Goal: Task Accomplishment & Management: Use online tool/utility

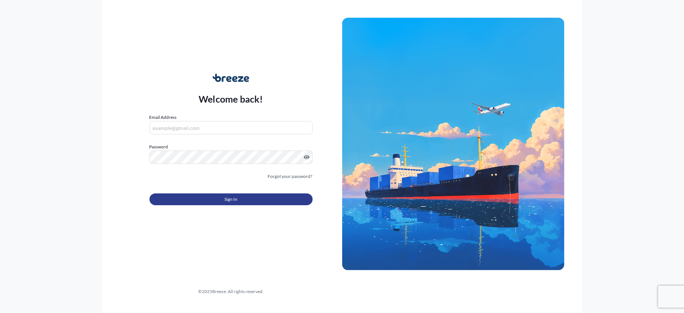
type input "[PERSON_NAME][EMAIL_ADDRESS][DOMAIN_NAME]"
click at [229, 199] on span "Sign In" at bounding box center [231, 199] width 13 height 7
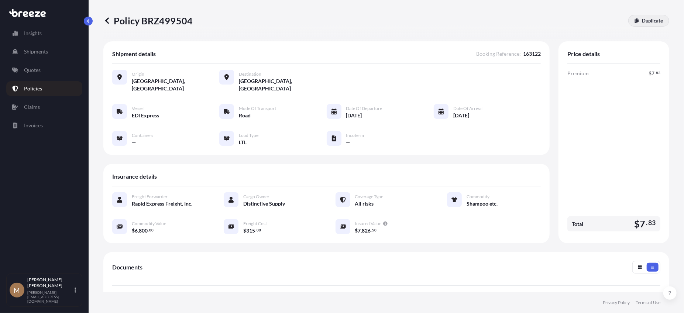
click at [650, 14] on div "Policy BRZ499504 Duplicate" at bounding box center [386, 20] width 566 height 41
click at [650, 16] on link "Duplicate" at bounding box center [649, 21] width 41 height 12
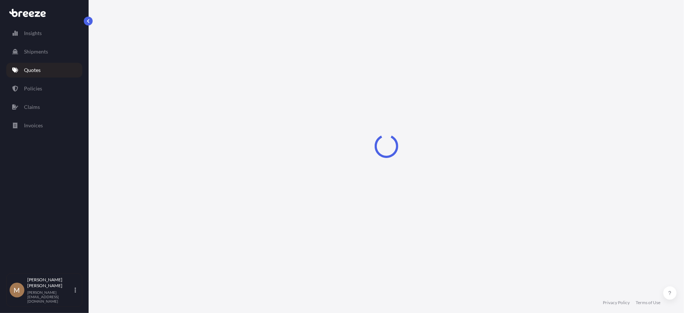
select select "Road"
select select "1"
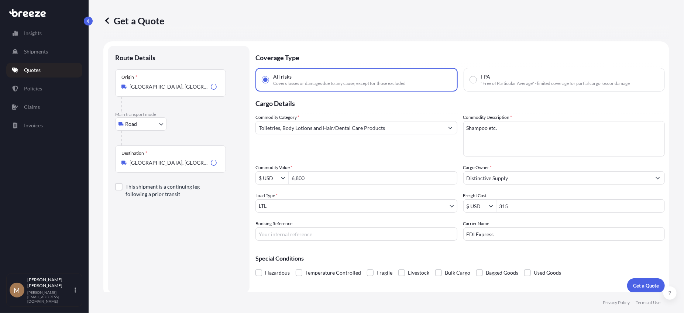
scroll to position [5, 0]
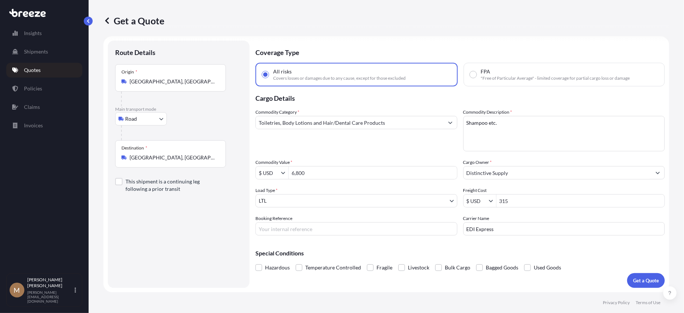
drag, startPoint x: 211, startPoint y: 157, endPoint x: 74, endPoint y: 161, distance: 136.4
click at [78, 160] on div "Insights Shipments Quotes Policies Claims Invoices M [PERSON_NAME] [PERSON_NAME…" at bounding box center [342, 156] width 684 height 313
type input "[GEOGRAPHIC_DATA], [GEOGRAPHIC_DATA]"
drag, startPoint x: 525, startPoint y: 126, endPoint x: 427, endPoint y: 120, distance: 98.1
click at [427, 120] on div "Commodity Category * Toiletries, Body Lotions and Hair/Dental Care Products Com…" at bounding box center [461, 172] width 410 height 127
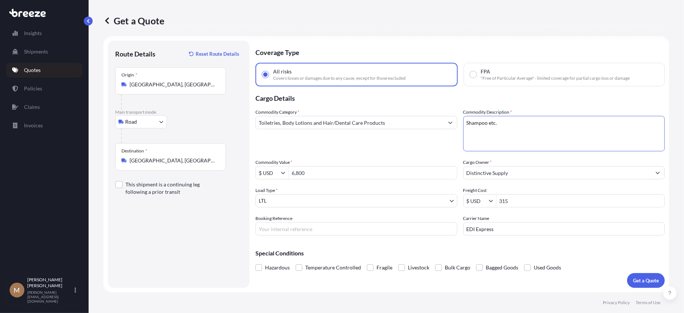
drag, startPoint x: 359, startPoint y: 174, endPoint x: 257, endPoint y: 177, distance: 102.3
click at [260, 176] on div "$ USD 6,800" at bounding box center [357, 172] width 202 height 13
type input "12,600"
type input "285"
type input "163276"
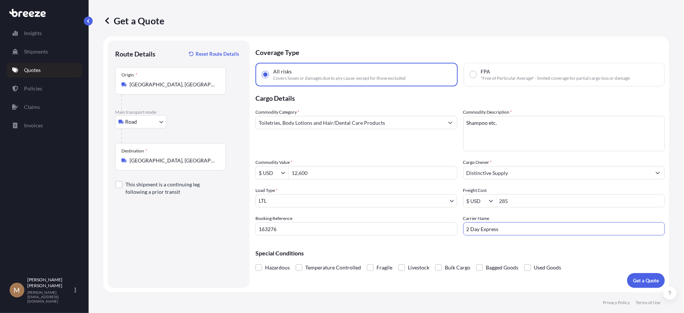
click at [485, 228] on input "2 Day Express" at bounding box center [565, 228] width 202 height 13
type input "2 Day Transport"
click at [642, 277] on p "Get a Quote" at bounding box center [646, 280] width 26 height 7
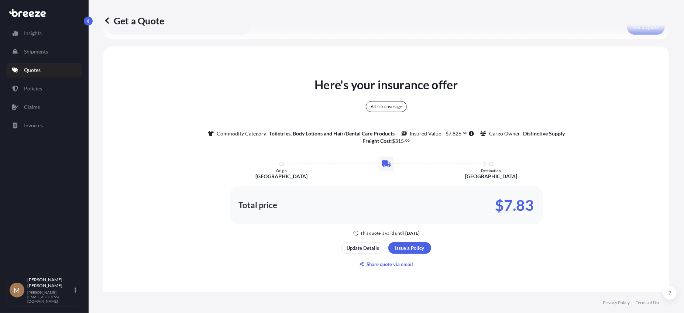
scroll to position [304, 0]
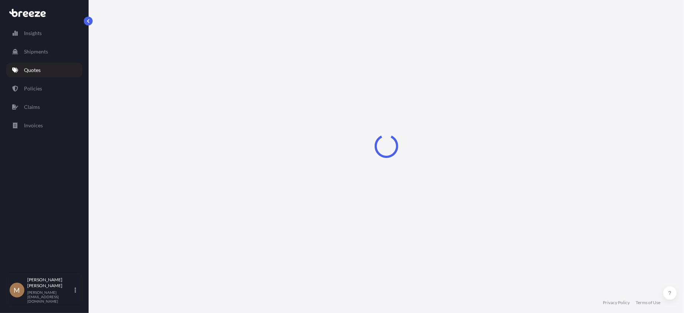
select select "Road"
select select "1"
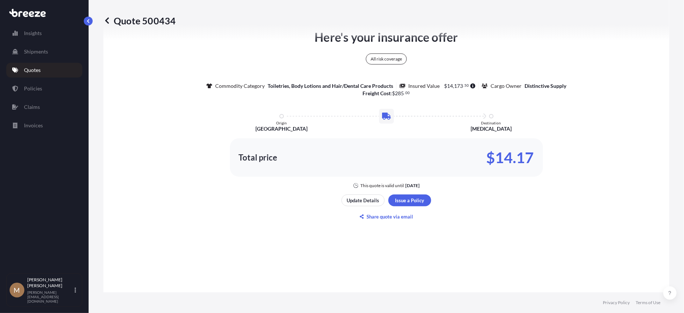
scroll to position [416, 0]
drag, startPoint x: 485, startPoint y: 154, endPoint x: 584, endPoint y: 154, distance: 99.0
click at [529, 154] on p "$14.17" at bounding box center [511, 157] width 48 height 12
copy p "$14.17"
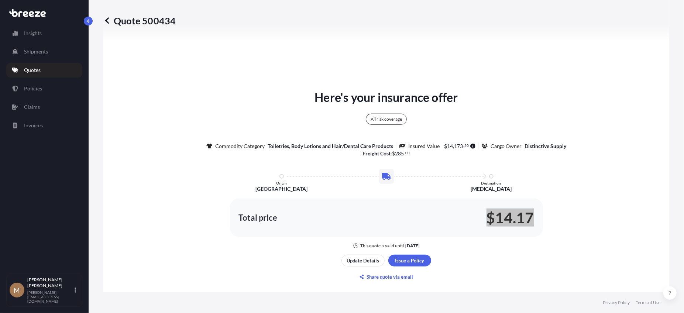
scroll to position [268, 0]
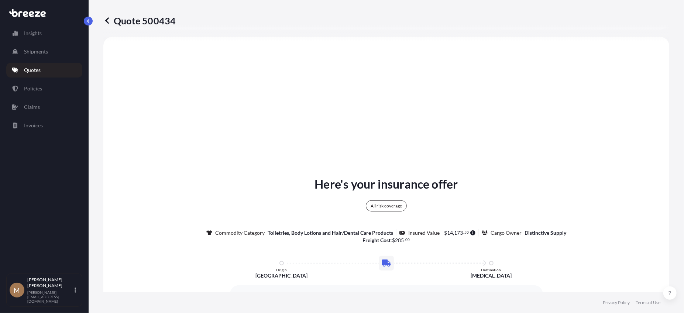
click at [128, 20] on p "Quote 500434" at bounding box center [139, 21] width 72 height 12
drag, startPoint x: 128, startPoint y: 20, endPoint x: 144, endPoint y: 21, distance: 15.9
click at [144, 21] on p "Quote 500434" at bounding box center [139, 21] width 72 height 12
copy p "Quote 500434"
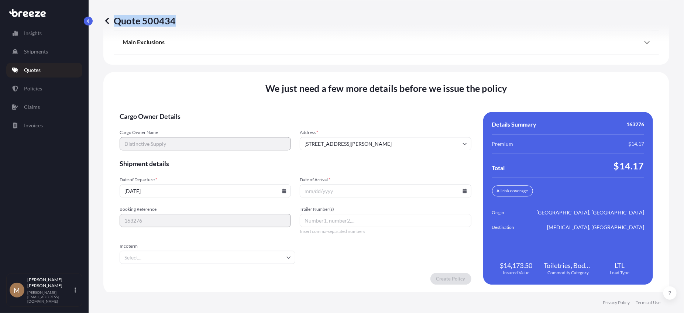
scroll to position [976, 0]
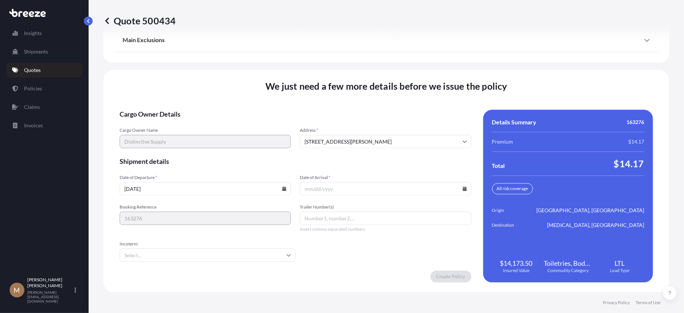
click at [284, 188] on icon at bounding box center [285, 189] width 4 height 4
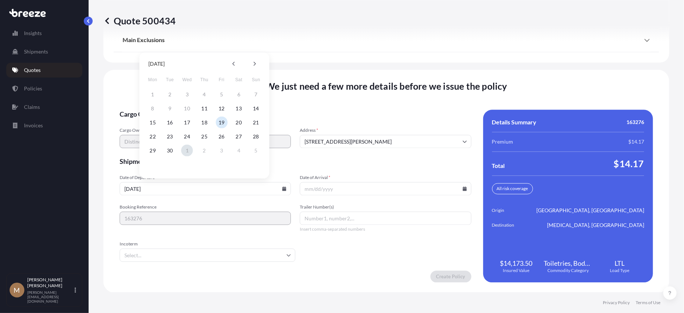
click at [186, 148] on button "1" at bounding box center [187, 151] width 12 height 12
type input "[DATE]"
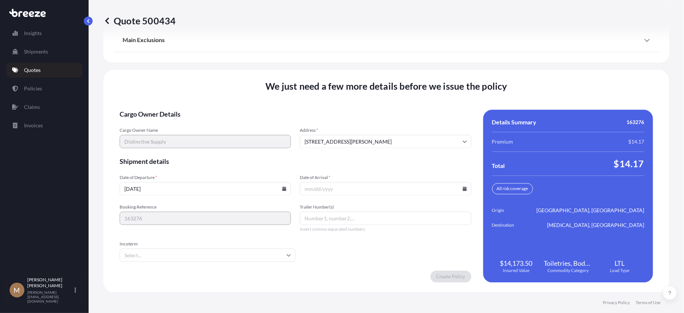
click at [461, 185] on input "Date of Arrival *" at bounding box center [385, 188] width 171 height 13
click at [463, 189] on icon at bounding box center [465, 189] width 4 height 4
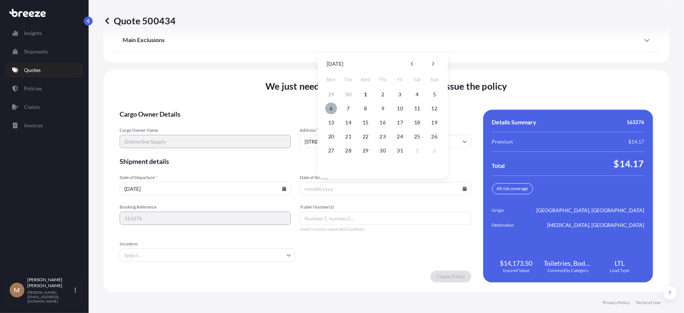
click at [330, 109] on button "6" at bounding box center [331, 109] width 12 height 12
type input "[DATE]"
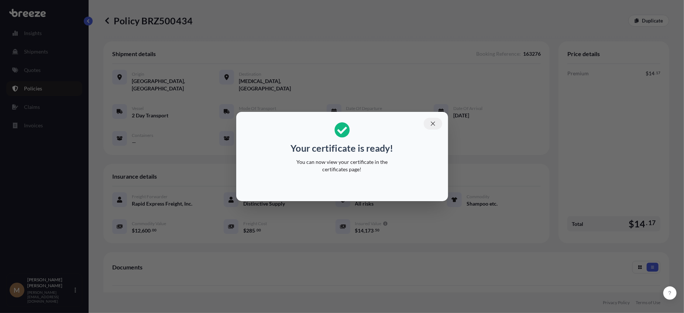
click at [433, 122] on icon "button" at bounding box center [433, 123] width 7 height 7
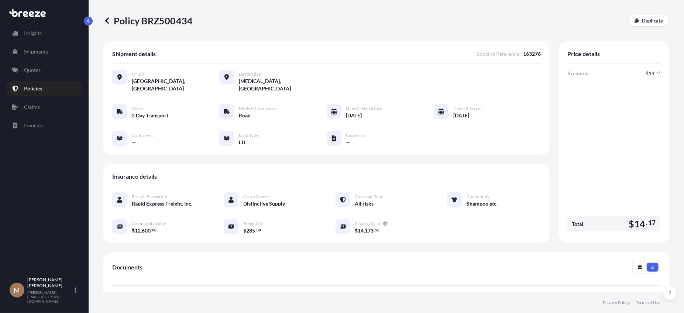
click at [122, 22] on p "Policy BRZ500434" at bounding box center [147, 21] width 89 height 12
drag, startPoint x: 122, startPoint y: 22, endPoint x: 157, endPoint y: 20, distance: 35.9
click at [157, 20] on p "Policy BRZ500434" at bounding box center [147, 21] width 89 height 12
copy p "Policy BRZ500434"
click at [647, 18] on p "Duplicate" at bounding box center [652, 20] width 21 height 7
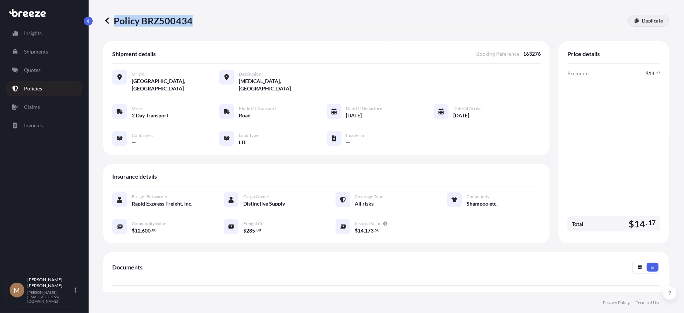
select select "Road"
select select "1"
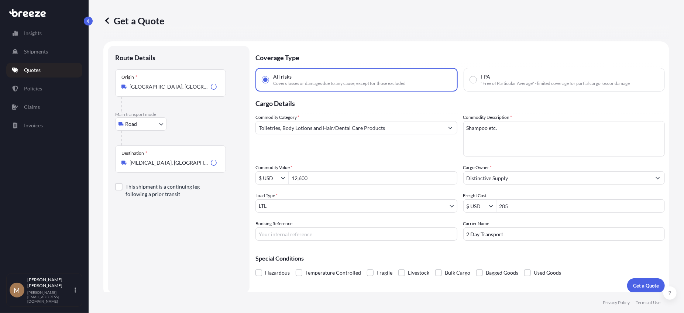
scroll to position [5, 0]
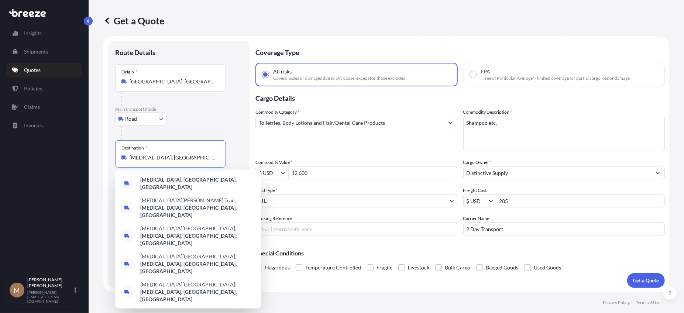
drag, startPoint x: 170, startPoint y: 158, endPoint x: 83, endPoint y: 158, distance: 86.1
click at [87, 158] on div "Insights Shipments Quotes Policies Claims Invoices M [PERSON_NAME] [PERSON_NAME…" at bounding box center [342, 156] width 684 height 313
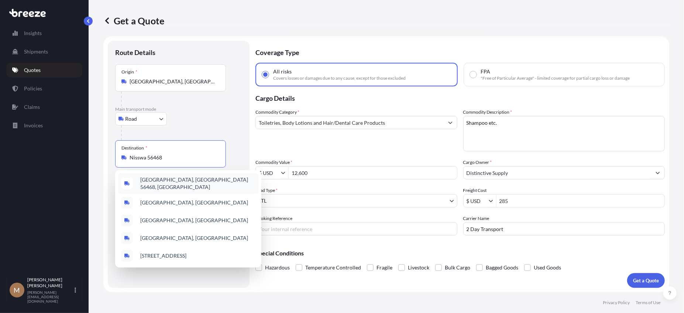
click at [174, 183] on span "[GEOGRAPHIC_DATA], [GEOGRAPHIC_DATA] 56468, [GEOGRAPHIC_DATA]" at bounding box center [197, 183] width 115 height 15
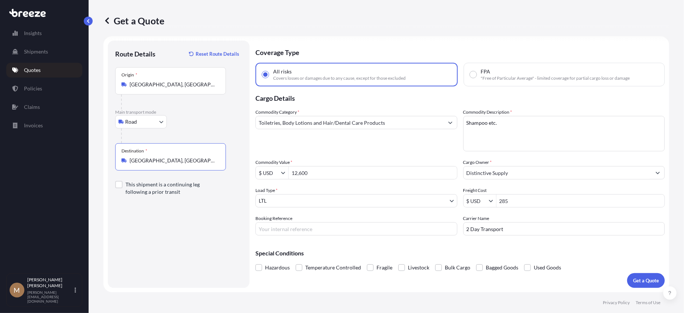
type input "[GEOGRAPHIC_DATA], [GEOGRAPHIC_DATA] 56468, [GEOGRAPHIC_DATA]"
drag, startPoint x: 334, startPoint y: 173, endPoint x: 276, endPoint y: 172, distance: 58.0
click at [276, 172] on div "$ USD 12,600" at bounding box center [357, 172] width 202 height 13
type input "3,100"
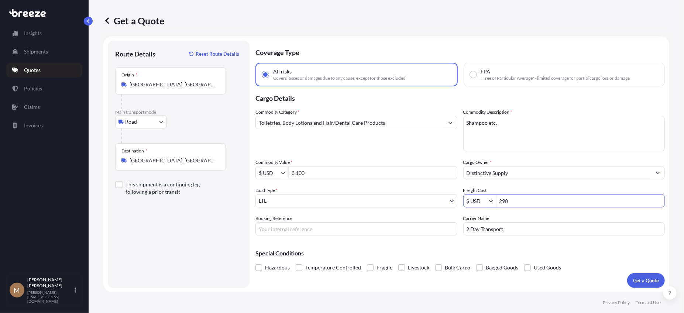
type input "290"
type input "163277"
type input "XPO"
click at [638, 279] on p "Get a Quote" at bounding box center [646, 280] width 26 height 7
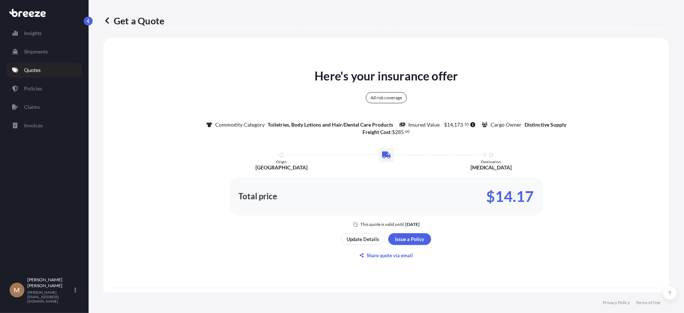
scroll to position [304, 0]
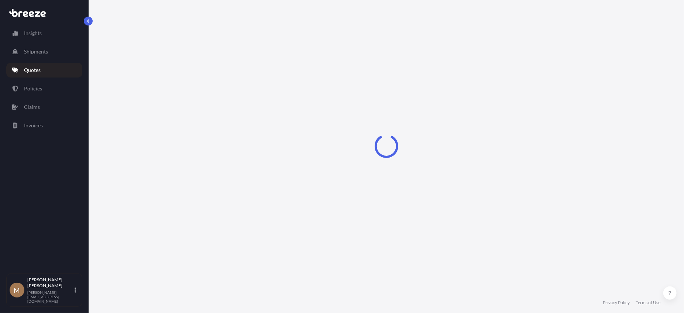
select select "Road"
select select "1"
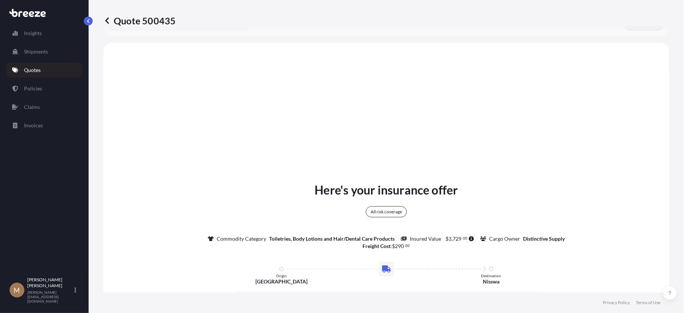
scroll to position [268, 0]
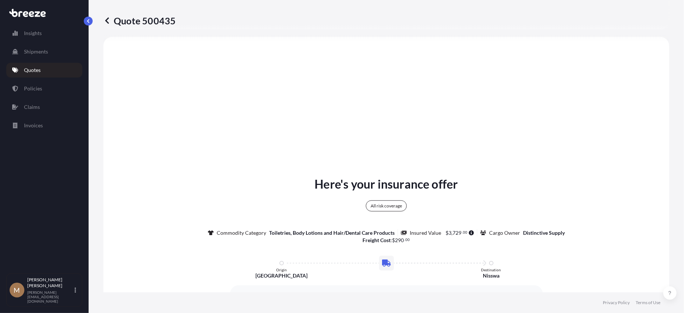
click at [125, 19] on p "Quote 500435" at bounding box center [139, 21] width 72 height 12
drag, startPoint x: 125, startPoint y: 19, endPoint x: 148, endPoint y: 16, distance: 23.1
click at [148, 16] on p "Quote 500435" at bounding box center [139, 21] width 72 height 12
copy p "Quote 500435"
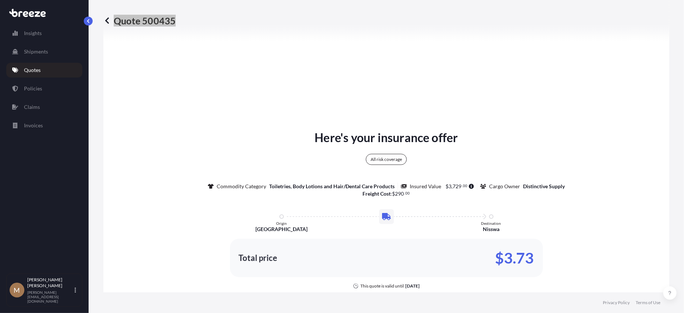
scroll to position [379, 0]
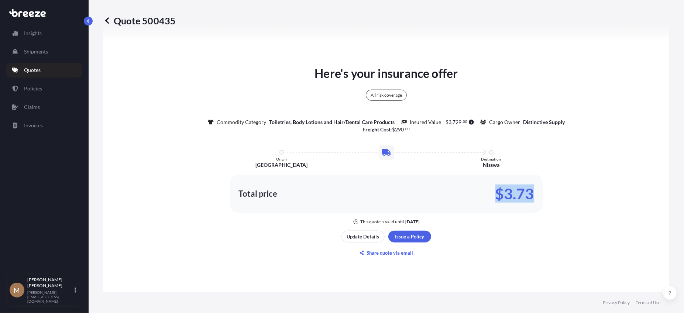
drag, startPoint x: 495, startPoint y: 196, endPoint x: 529, endPoint y: 193, distance: 34.1
click at [529, 193] on p "$3.73" at bounding box center [515, 194] width 39 height 12
copy p "$3.73"
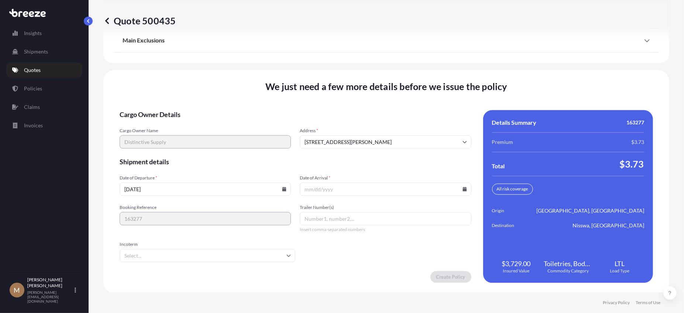
scroll to position [976, 0]
click at [463, 188] on icon at bounding box center [465, 189] width 4 height 4
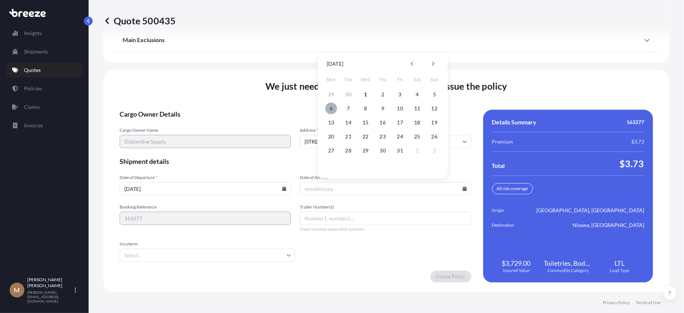
click at [330, 109] on button "6" at bounding box center [331, 109] width 12 height 12
type input "[DATE]"
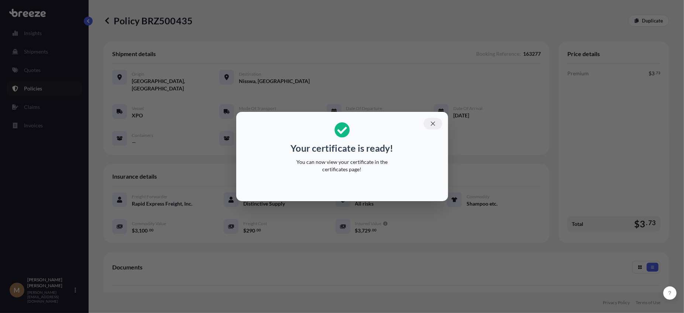
click at [433, 123] on icon "button" at bounding box center [433, 124] width 4 height 4
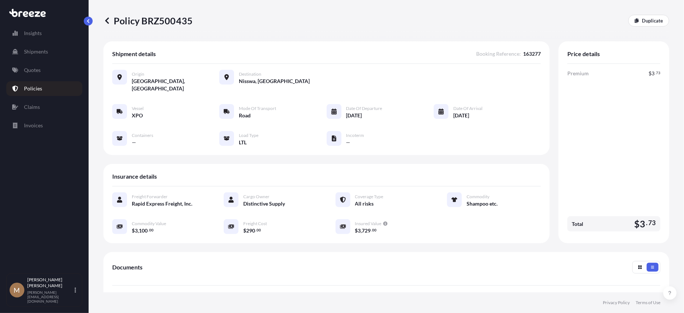
click at [129, 22] on p "Policy BRZ500435" at bounding box center [147, 21] width 89 height 12
drag, startPoint x: 129, startPoint y: 22, endPoint x: 149, endPoint y: 19, distance: 19.9
click at [149, 19] on p "Policy BRZ500435" at bounding box center [147, 21] width 89 height 12
copy p "Policy BRZ500435"
click at [643, 21] on p "Duplicate" at bounding box center [652, 20] width 21 height 7
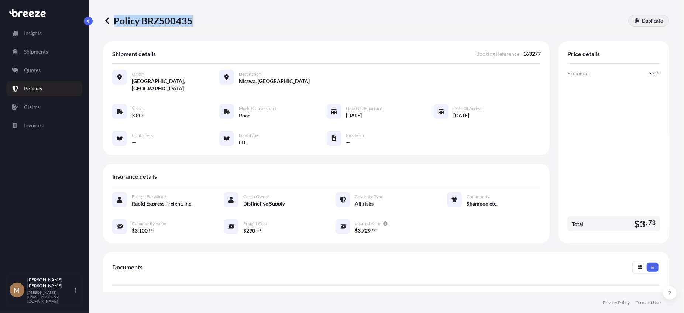
select select "Road"
select select "1"
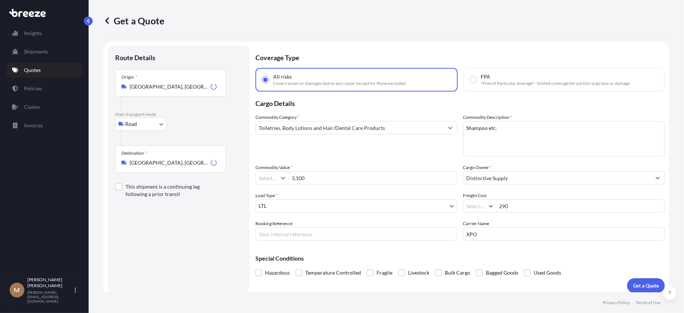
type input "$ USD"
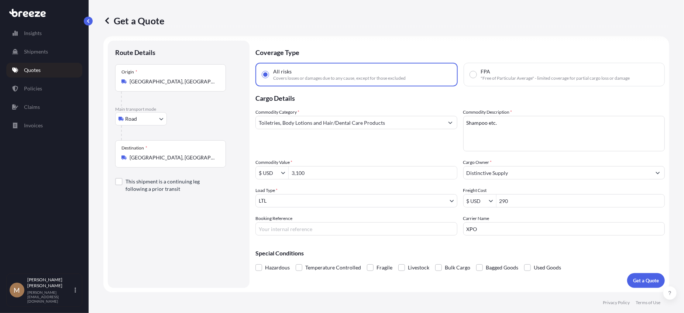
drag, startPoint x: 190, startPoint y: 159, endPoint x: 119, endPoint y: 161, distance: 71.3
click at [134, 162] on div "Destination * [GEOGRAPHIC_DATA], [GEOGRAPHIC_DATA] 56468, [GEOGRAPHIC_DATA]" at bounding box center [170, 153] width 111 height 27
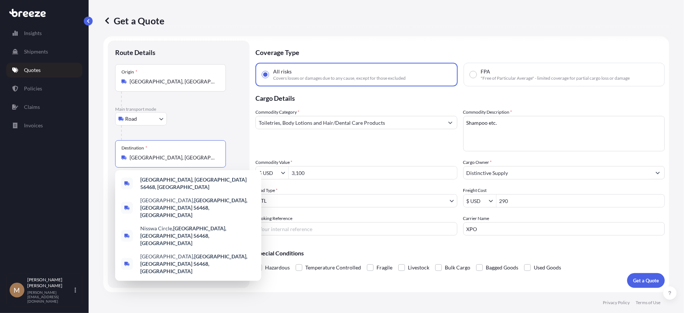
type input "N"
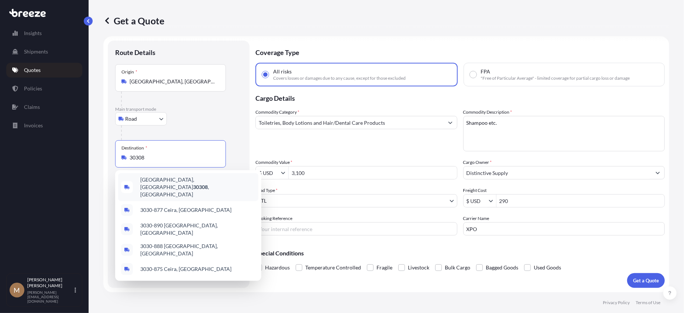
click at [186, 182] on span "[GEOGRAPHIC_DATA] , [GEOGRAPHIC_DATA]" at bounding box center [197, 187] width 115 height 22
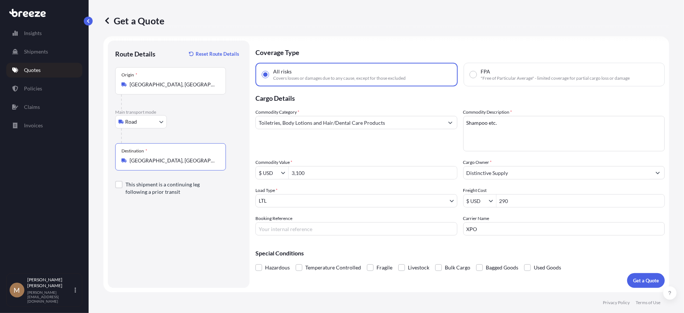
type input "[GEOGRAPHIC_DATA], [GEOGRAPHIC_DATA]"
type input "7,300"
type input "355"
type input "163278"
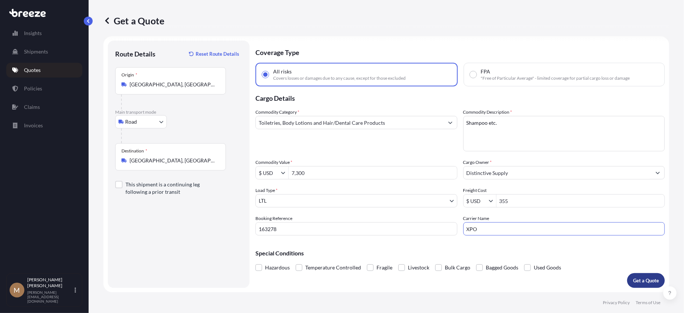
click at [645, 287] on button "Get a Quote" at bounding box center [647, 280] width 38 height 15
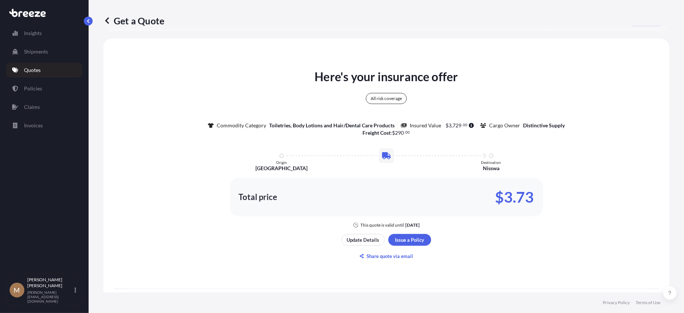
scroll to position [304, 0]
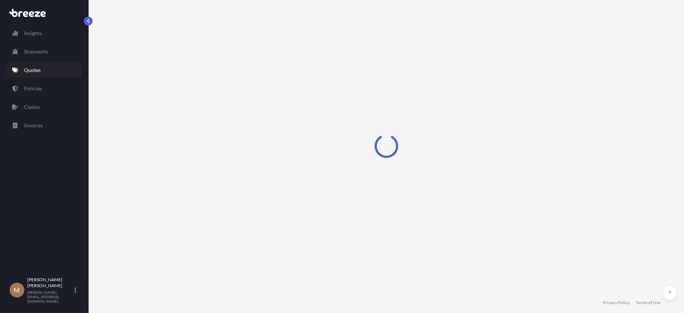
select select "Road"
select select "1"
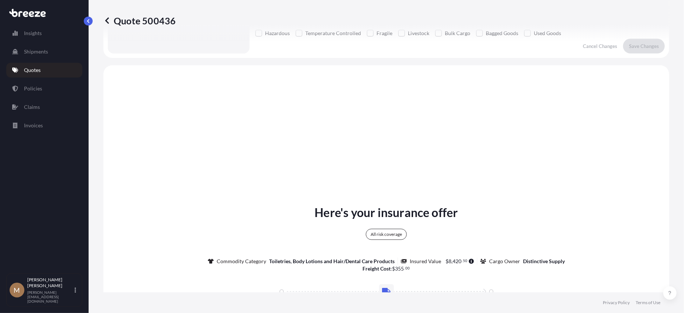
scroll to position [268, 0]
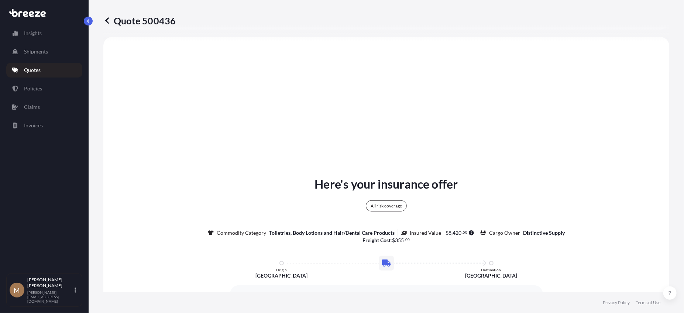
click at [128, 18] on p "Quote 500436" at bounding box center [139, 21] width 72 height 12
drag, startPoint x: 128, startPoint y: 18, endPoint x: 153, endPoint y: 13, distance: 26.0
click at [153, 13] on div "Quote 500436" at bounding box center [386, 20] width 566 height 41
copy p "Quote"
click at [135, 20] on p "Quote 500436" at bounding box center [139, 21] width 72 height 12
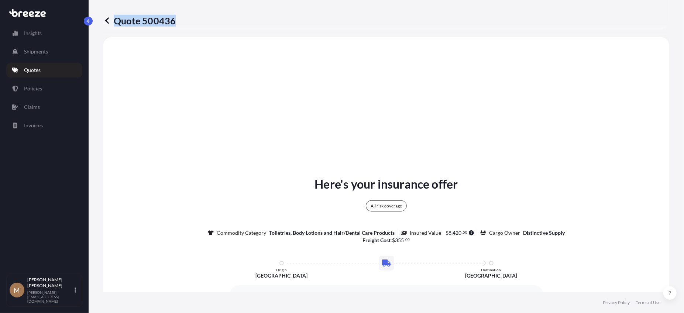
drag, startPoint x: 135, startPoint y: 20, endPoint x: 201, endPoint y: 27, distance: 66.5
click at [163, 17] on p "Quote 500436" at bounding box center [139, 21] width 72 height 12
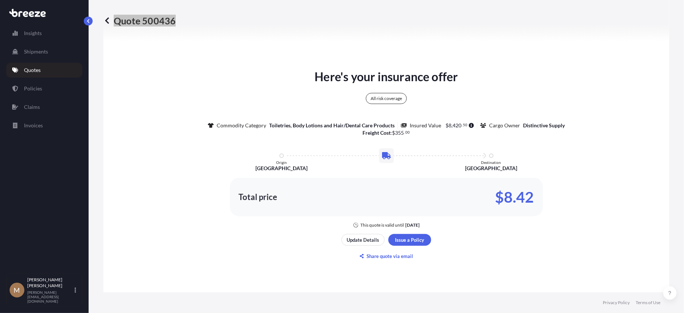
scroll to position [379, 0]
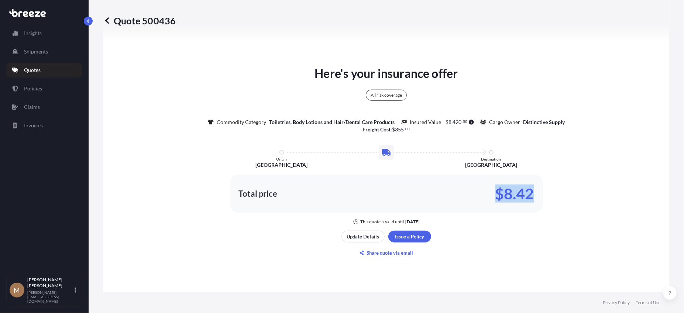
drag, startPoint x: 495, startPoint y: 193, endPoint x: 527, endPoint y: 189, distance: 32.4
click at [527, 189] on p "$8.42" at bounding box center [515, 194] width 39 height 12
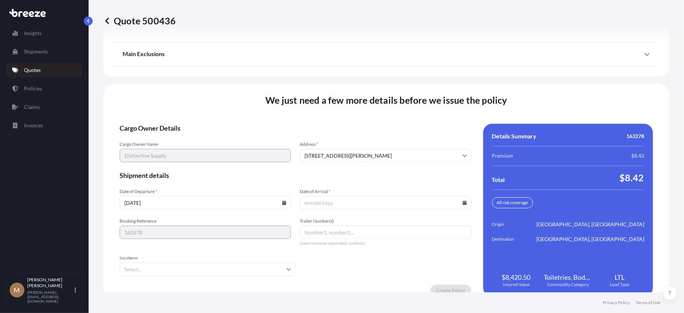
scroll to position [976, 0]
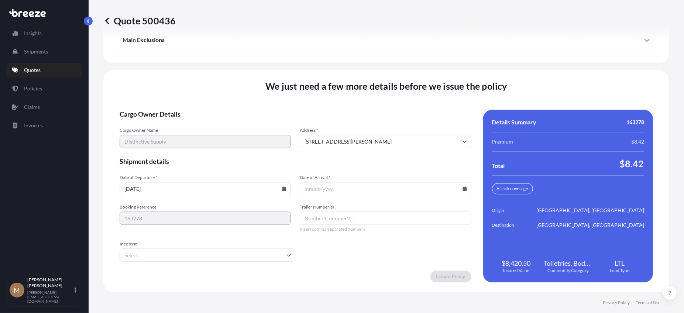
click at [463, 189] on icon at bounding box center [465, 189] width 4 height 4
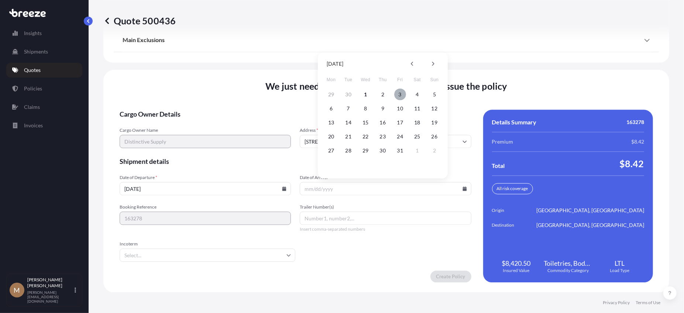
click at [400, 91] on button "3" at bounding box center [400, 95] width 12 height 12
type input "[DATE]"
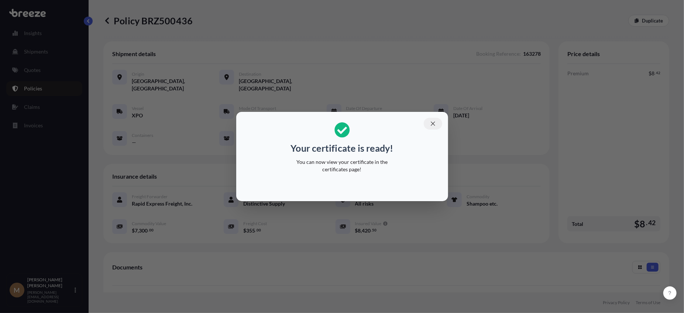
click at [436, 124] on icon "button" at bounding box center [433, 123] width 7 height 7
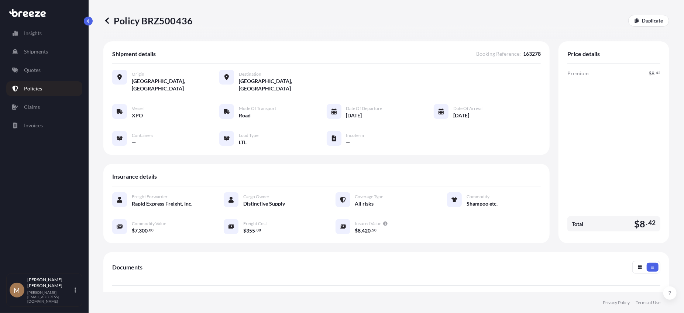
click at [126, 21] on p "Policy BRZ500436" at bounding box center [147, 21] width 89 height 12
drag, startPoint x: 126, startPoint y: 21, endPoint x: 164, endPoint y: 15, distance: 37.7
click at [164, 15] on p "Policy BRZ500436" at bounding box center [147, 21] width 89 height 12
copy p "Policy BRZ500436"
